Goal: Task Accomplishment & Management: Use online tool/utility

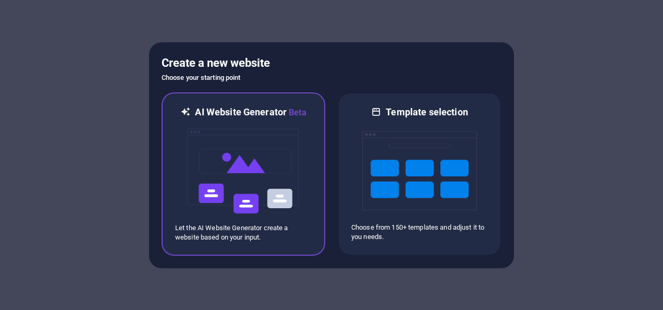
click at [312, 171] on div "AI Website Generator Beta Let the AI Website Generator create a website based o…" at bounding box center [244, 173] width 164 height 163
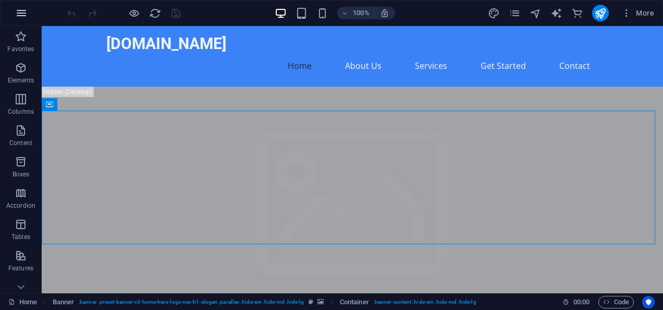
click at [23, 18] on icon "button" at bounding box center [21, 13] width 13 height 13
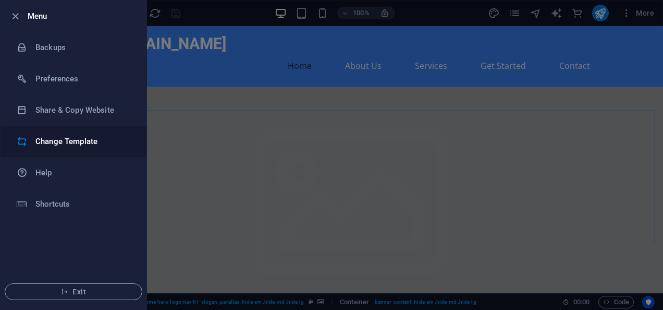
click at [63, 143] on h6 "Change Template" at bounding box center [83, 141] width 96 height 13
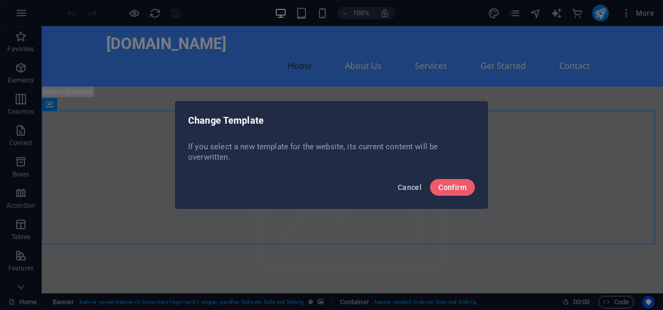
click at [415, 185] on span "Cancel" at bounding box center [410, 187] width 24 height 8
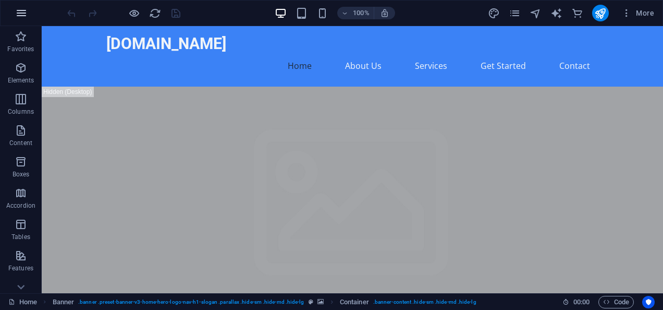
click at [24, 11] on icon "button" at bounding box center [21, 13] width 13 height 13
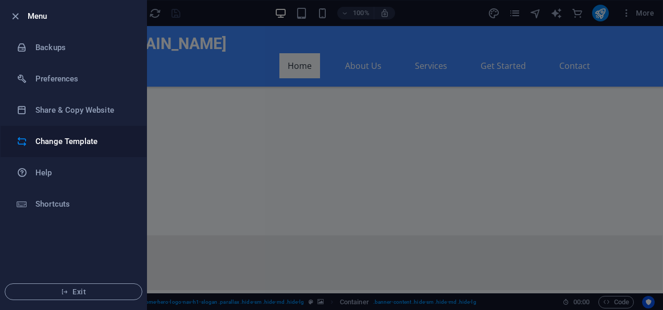
scroll to position [662, 0]
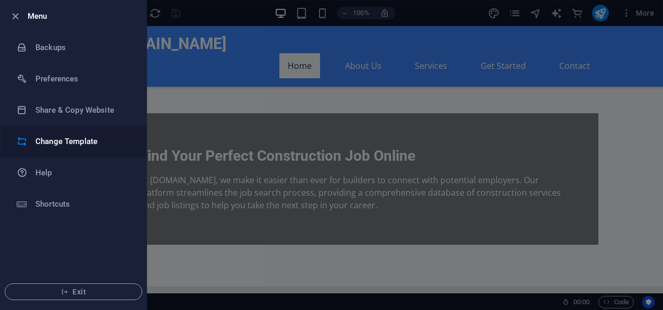
click at [55, 147] on h6 "Change Template" at bounding box center [83, 141] width 96 height 13
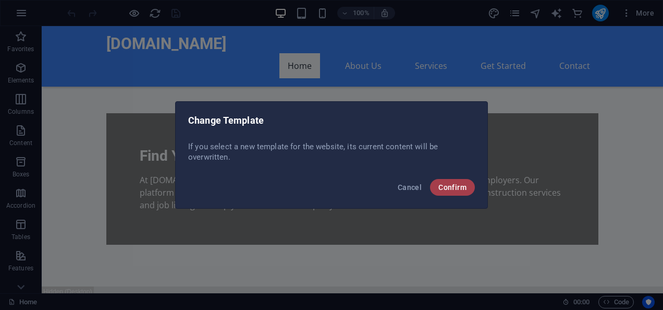
click at [449, 183] on span "Confirm" at bounding box center [452, 187] width 28 height 8
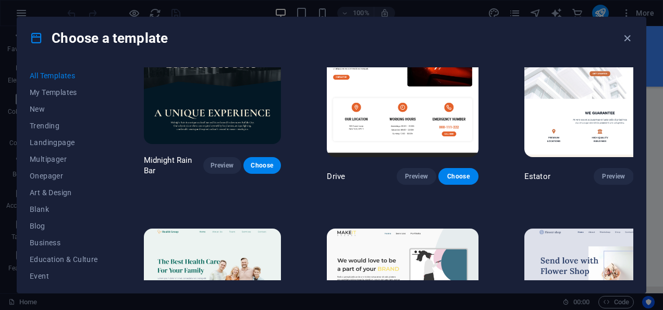
scroll to position [2377, 0]
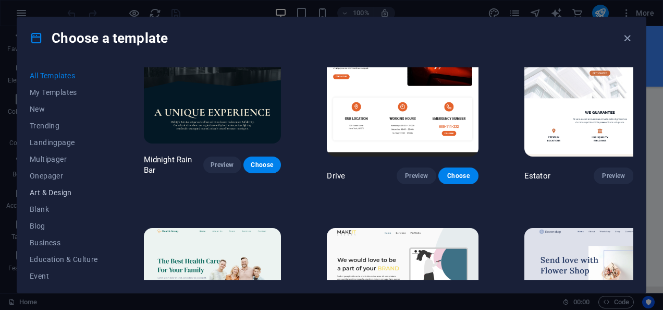
click at [51, 193] on span "Art & Design" at bounding box center [64, 192] width 68 height 8
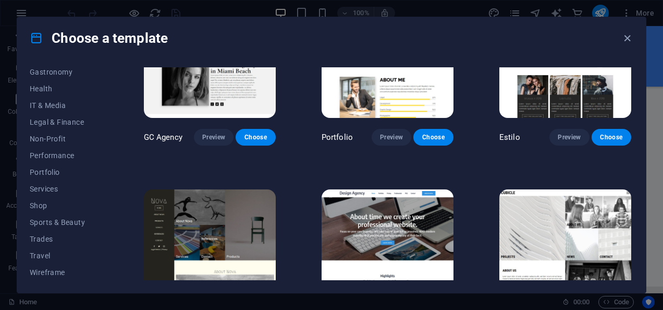
scroll to position [678, 0]
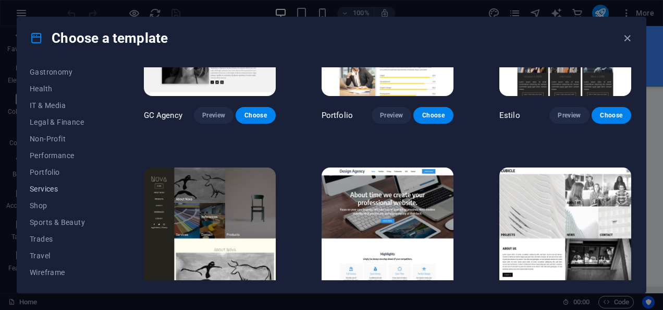
click at [44, 185] on span "Services" at bounding box center [64, 189] width 68 height 8
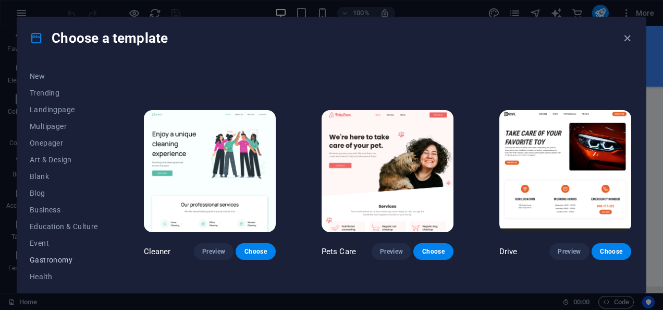
scroll to position [0, 0]
click at [54, 81] on button "All Templates" at bounding box center [64, 75] width 68 height 17
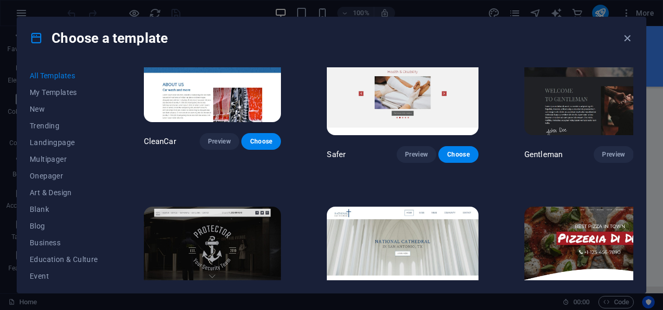
scroll to position [4718, 0]
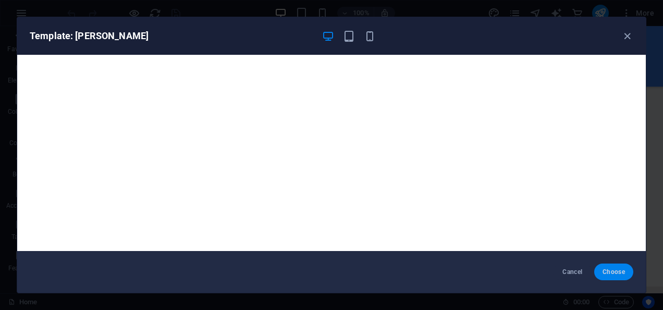
click at [610, 268] on span "Choose" at bounding box center [614, 271] width 22 height 8
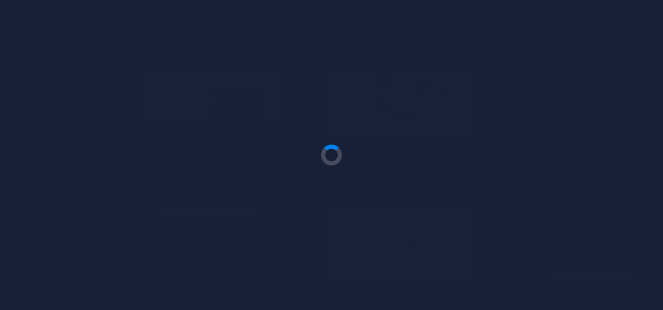
drag, startPoint x: 565, startPoint y: 224, endPoint x: 617, endPoint y: 255, distance: 60.8
click at [617, 255] on div at bounding box center [331, 155] width 663 height 310
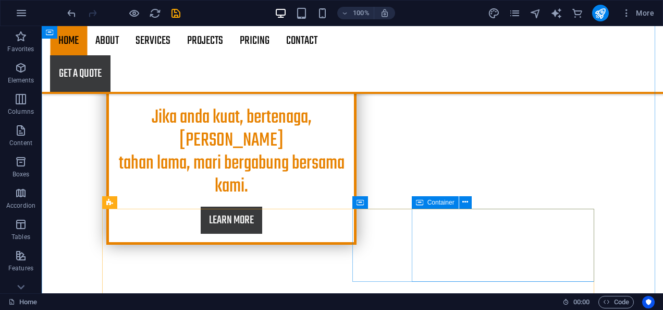
scroll to position [339, 0]
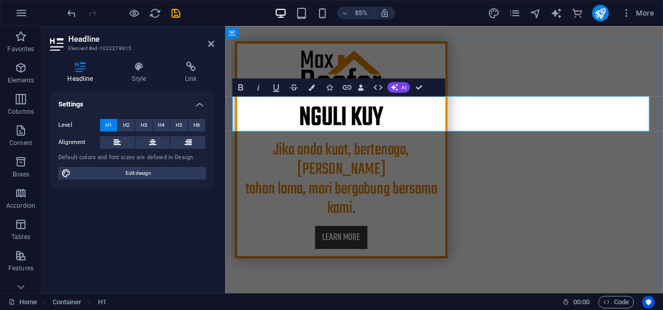
drag, startPoint x: 479, startPoint y: 124, endPoint x: 350, endPoint y: 114, distance: 129.1
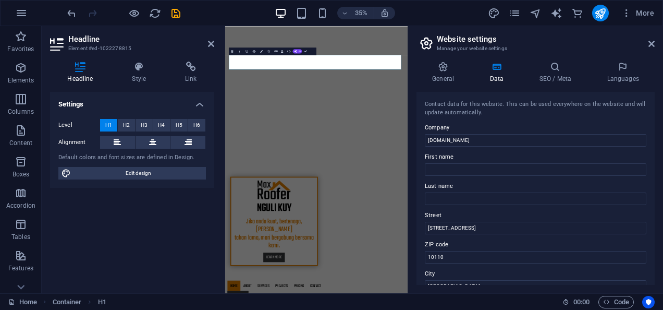
click at [487, 121] on label "Company" at bounding box center [536, 127] width 222 height 13
click at [487, 134] on input "[DOMAIN_NAME]" at bounding box center [536, 140] width 222 height 13
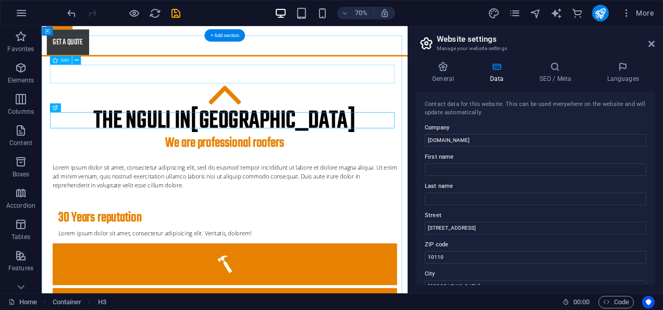
scroll to position [375, 0]
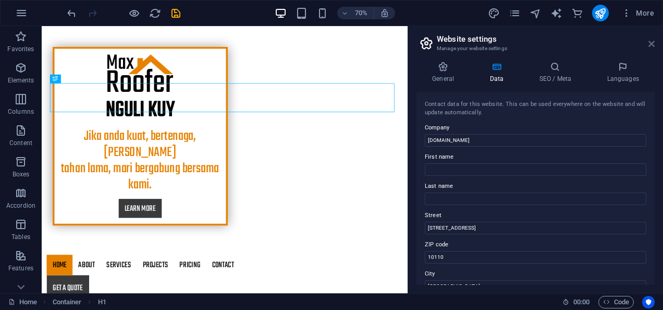
click at [649, 41] on icon at bounding box center [651, 44] width 6 height 8
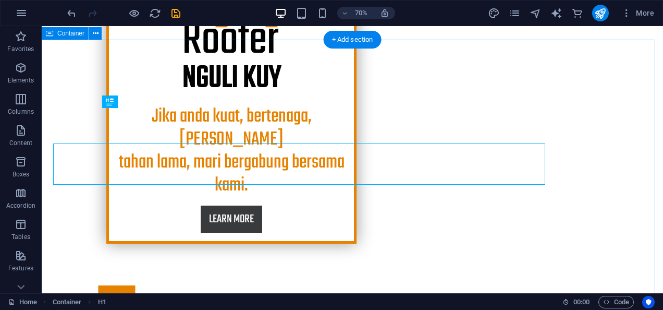
scroll to position [340, 0]
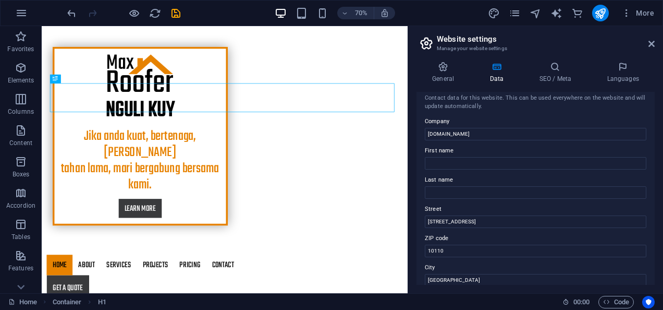
scroll to position [0, 0]
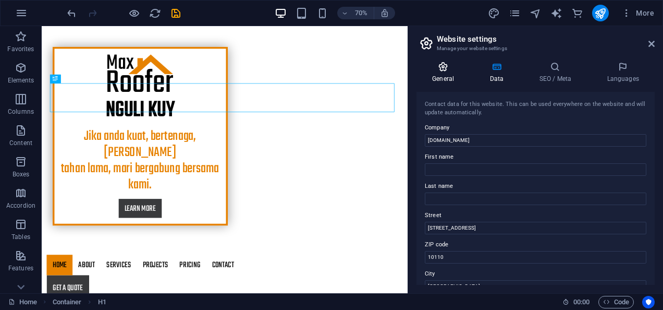
click at [436, 67] on icon at bounding box center [443, 67] width 53 height 10
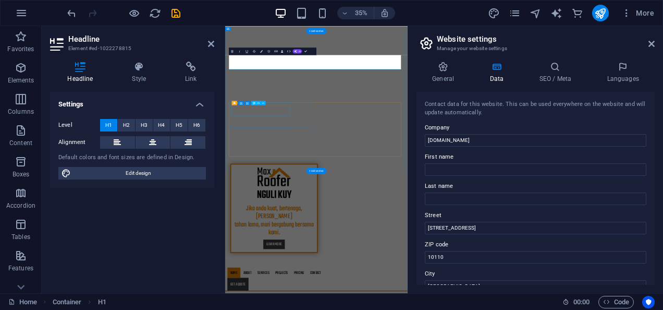
scroll to position [726, 0]
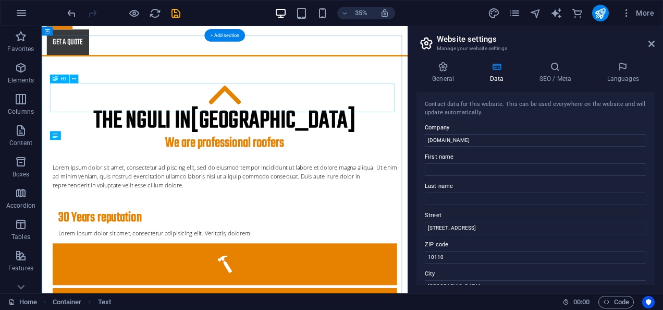
scroll to position [375, 0]
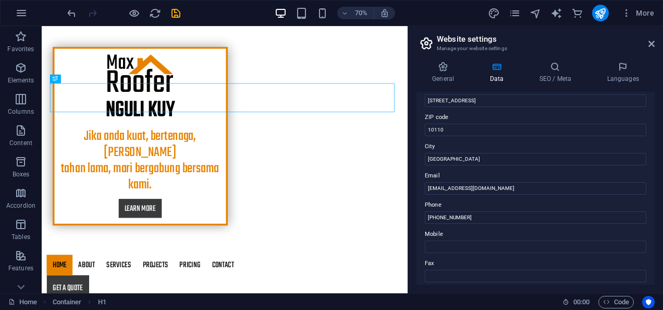
scroll to position [123, 0]
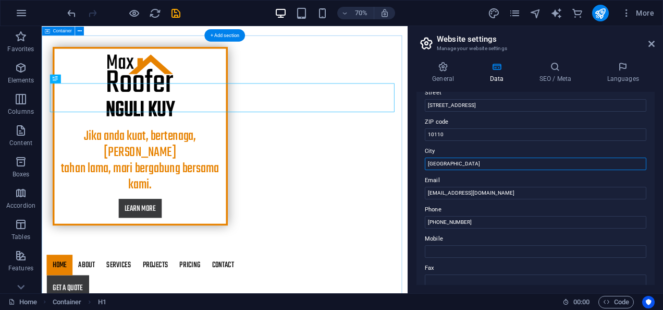
drag, startPoint x: 501, startPoint y: 192, endPoint x: 555, endPoint y: 224, distance: 62.4
drag, startPoint x: 495, startPoint y: 187, endPoint x: 554, endPoint y: 207, distance: 62.8
click at [443, 158] on input "Jakarta" at bounding box center [536, 163] width 222 height 13
type input "Tangerang"
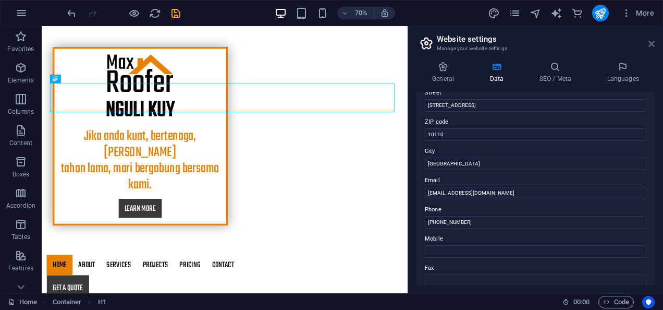
click at [651, 45] on icon at bounding box center [651, 44] width 6 height 8
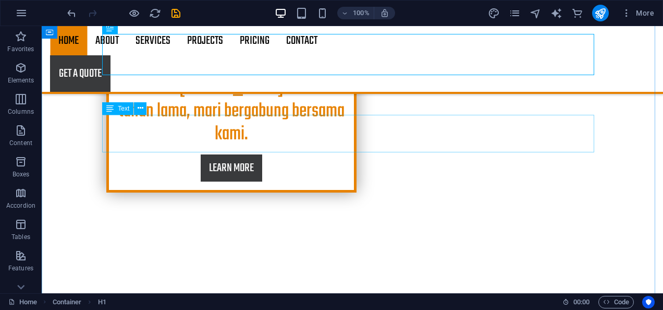
scroll to position [409, 0]
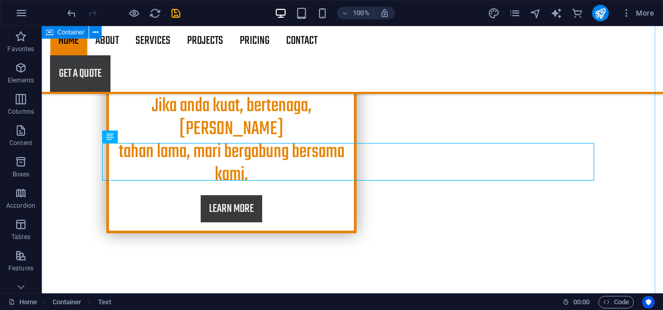
scroll to position [386, 0]
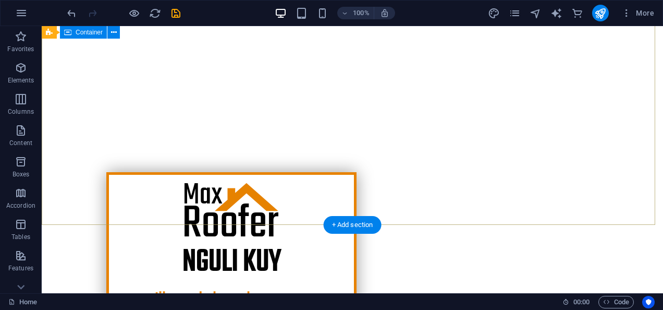
scroll to position [0, 0]
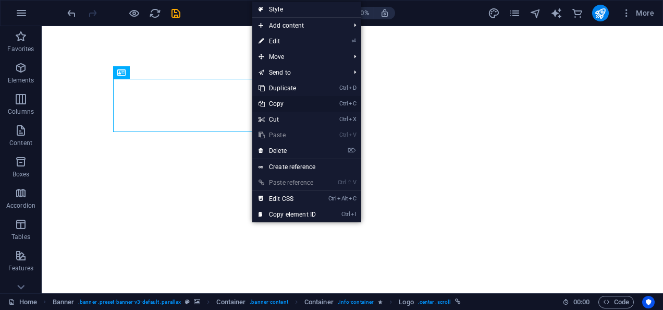
click at [298, 98] on link "Ctrl C Copy" at bounding box center [287, 104] width 70 height 16
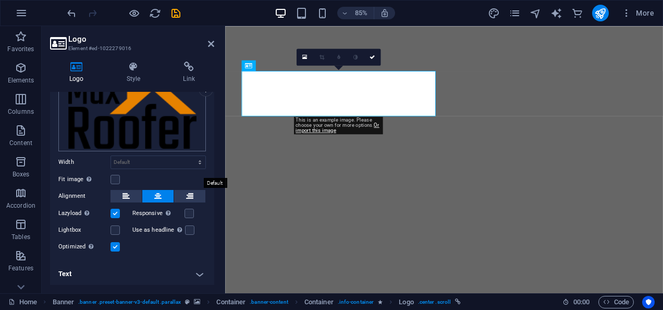
scroll to position [17, 0]
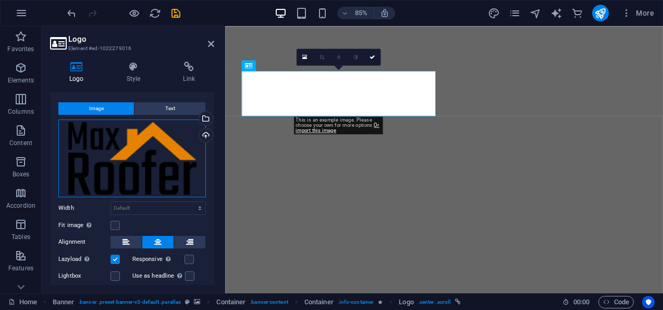
click at [120, 170] on div "Drag files here, click to choose files or select files from Files or our free s…" at bounding box center [132, 158] width 148 height 78
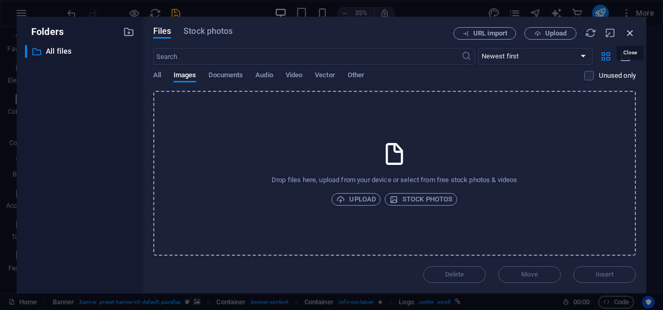
click at [630, 33] on icon "button" at bounding box center [629, 32] width 11 height 11
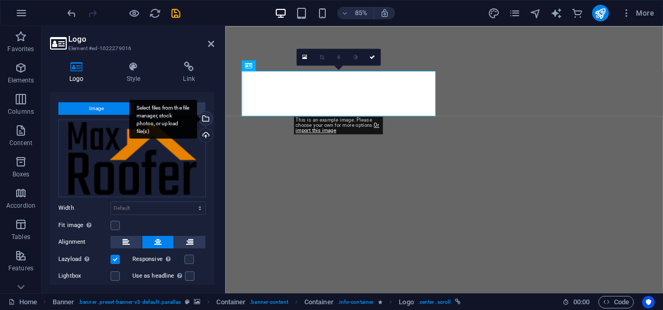
click at [204, 119] on div "Select files from the file manager, stock photos, or upload file(s)" at bounding box center [205, 120] width 16 height 16
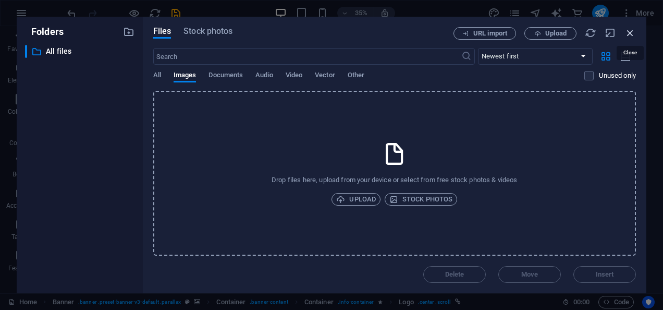
click at [626, 33] on icon "button" at bounding box center [629, 32] width 11 height 11
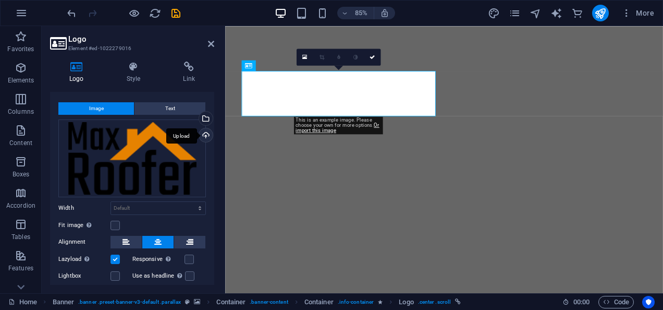
click at [200, 132] on div "Upload" at bounding box center [205, 136] width 16 height 16
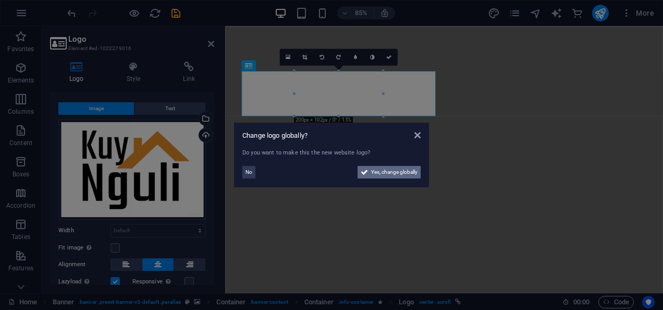
click at [389, 173] on span "Yes, change globally" at bounding box center [394, 172] width 46 height 13
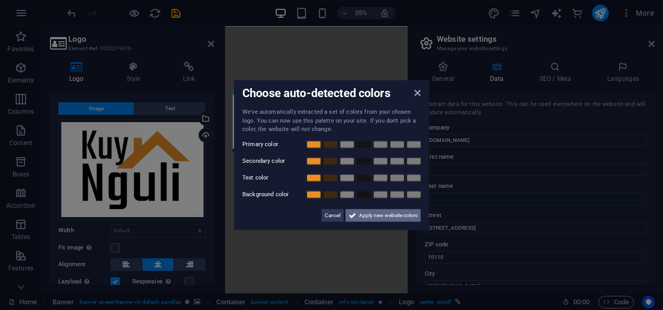
click at [352, 216] on icon at bounding box center [352, 215] width 7 height 13
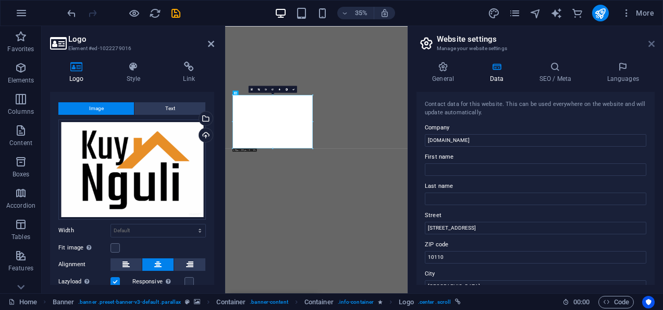
click at [652, 45] on icon at bounding box center [651, 44] width 6 height 8
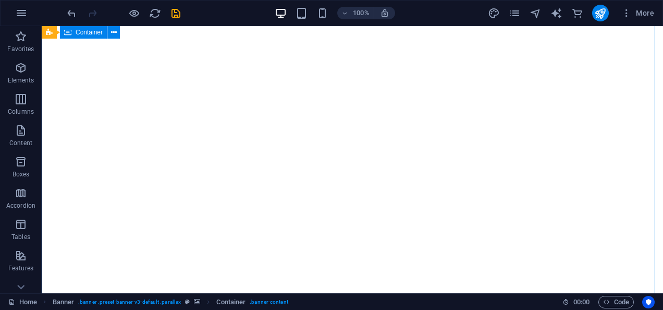
scroll to position [69, 0]
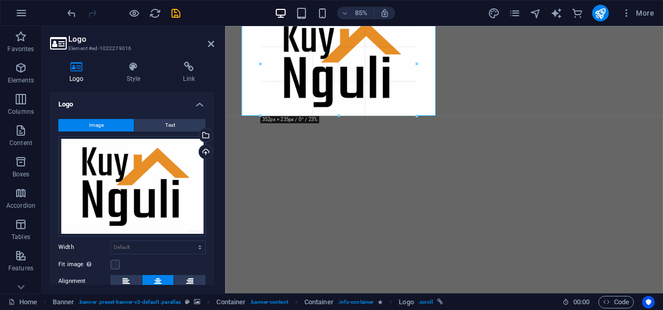
drag, startPoint x: 436, startPoint y: 141, endPoint x: 193, endPoint y: 93, distance: 247.2
type input "352"
select select "px"
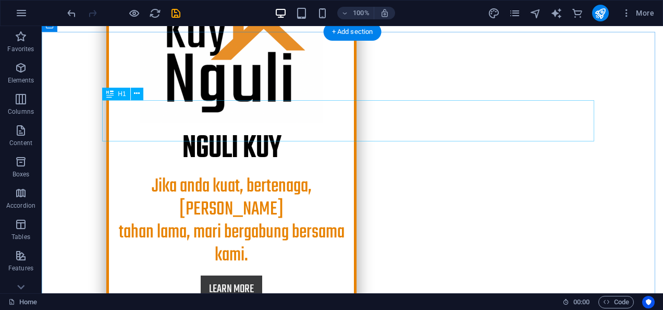
scroll to position [417, 0]
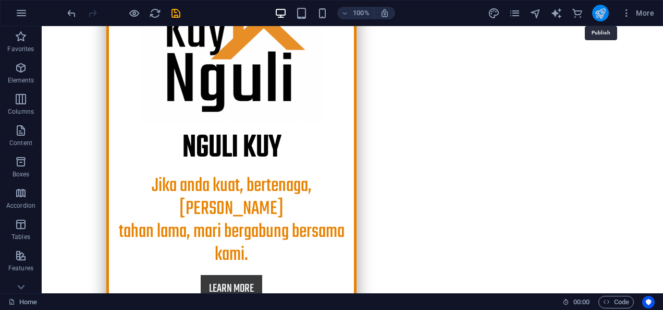
click at [605, 8] on icon "publish" at bounding box center [600, 13] width 12 height 12
checkbox input "false"
click at [603, 10] on icon "publish" at bounding box center [600, 13] width 12 height 12
